Goal: Information Seeking & Learning: Learn about a topic

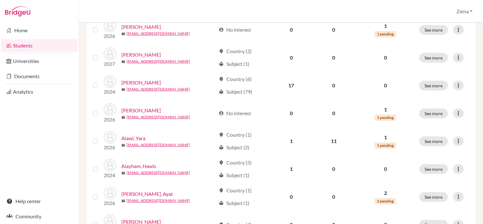
scroll to position [219, 0]
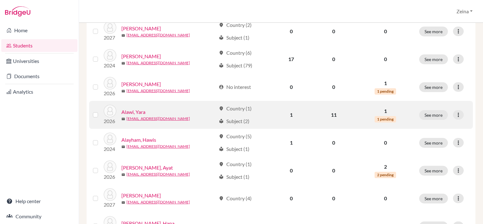
click at [139, 113] on link "Alawi, Yara" at bounding box center [133, 112] width 24 height 8
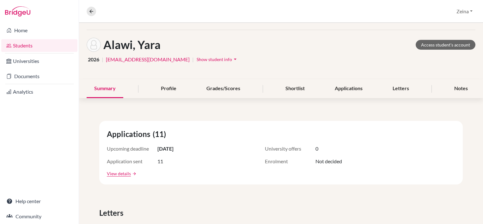
scroll to position [20, 0]
click at [116, 173] on link "View details" at bounding box center [119, 173] width 24 height 7
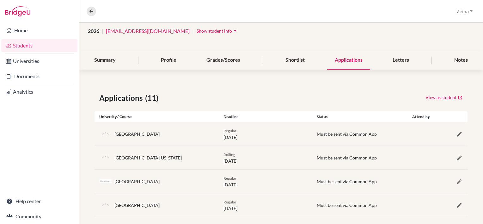
scroll to position [48, 0]
click at [133, 137] on div "[GEOGRAPHIC_DATA]" at bounding box center [136, 134] width 45 height 7
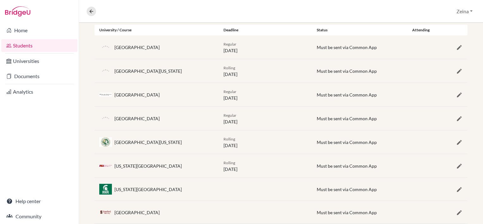
scroll to position [134, 0]
